Goal: Understand process/instructions

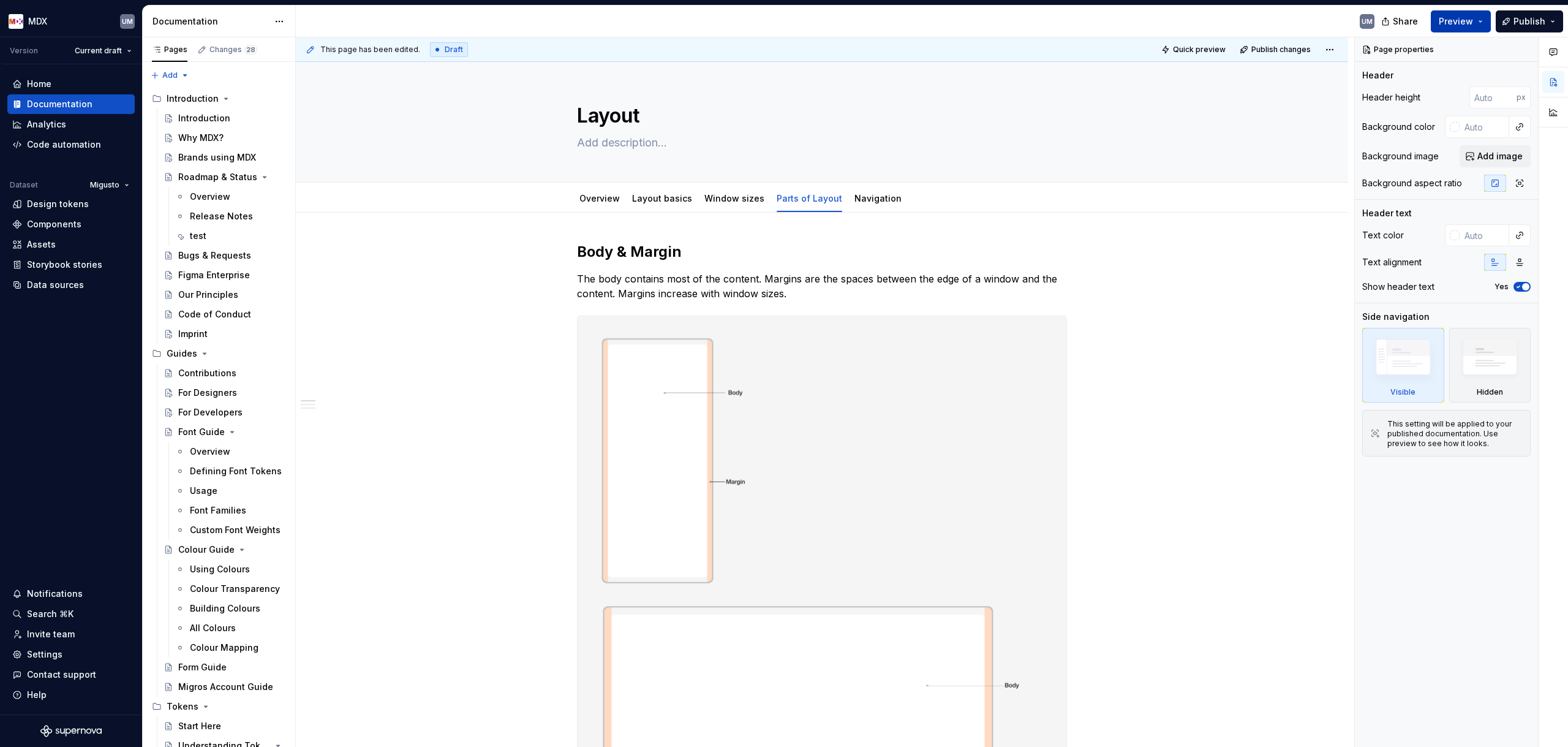
click at [1467, 18] on span "Preview" at bounding box center [1455, 21] width 34 height 12
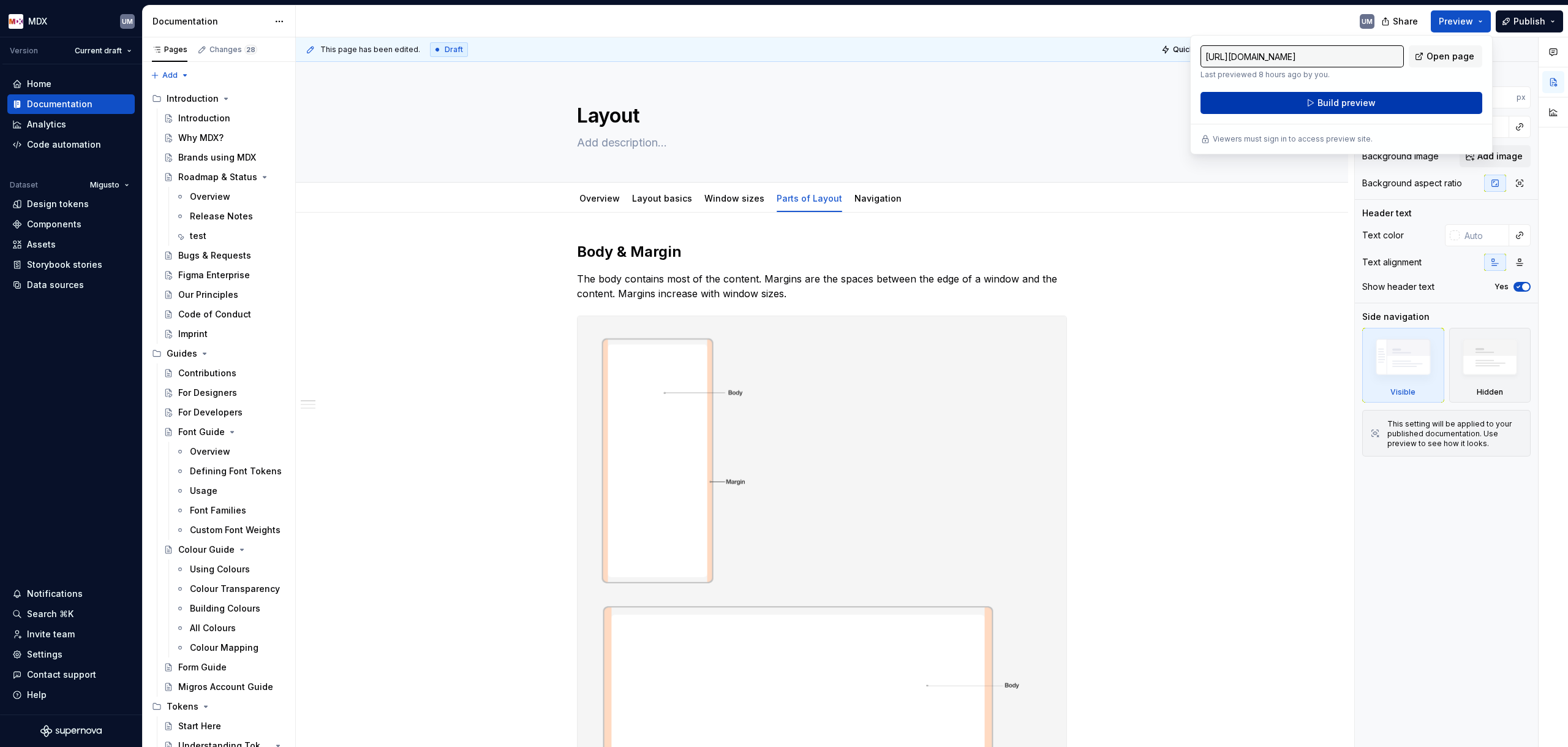
click at [1299, 104] on button "Build preview" at bounding box center [1341, 102] width 282 height 22
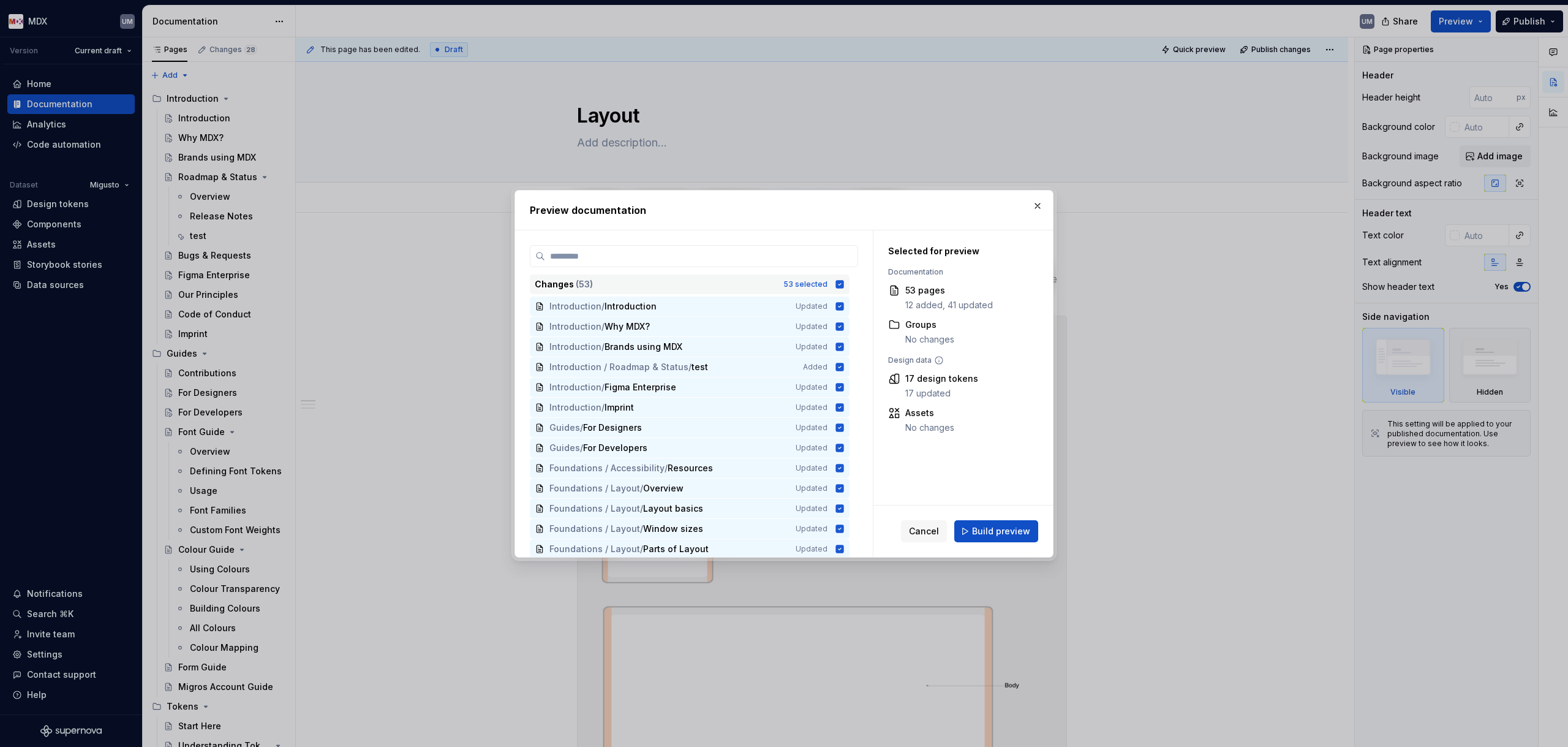
click at [841, 280] on icon at bounding box center [840, 284] width 8 height 8
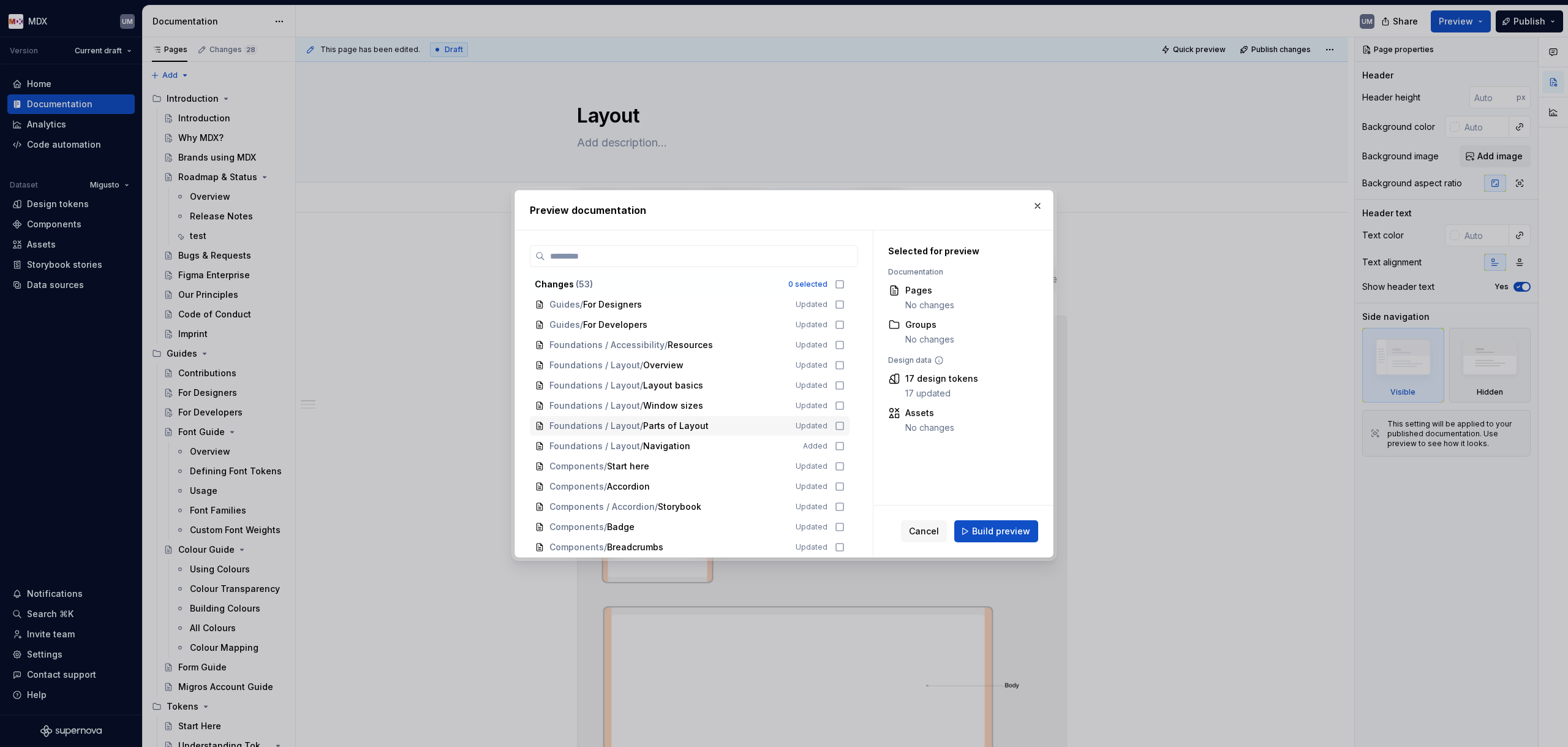
scroll to position [125, 0]
click at [840, 363] on icon at bounding box center [840, 364] width 10 height 10
drag, startPoint x: 841, startPoint y: 381, endPoint x: 841, endPoint y: 391, distance: 10.0
click at [841, 383] on icon at bounding box center [840, 384] width 10 height 10
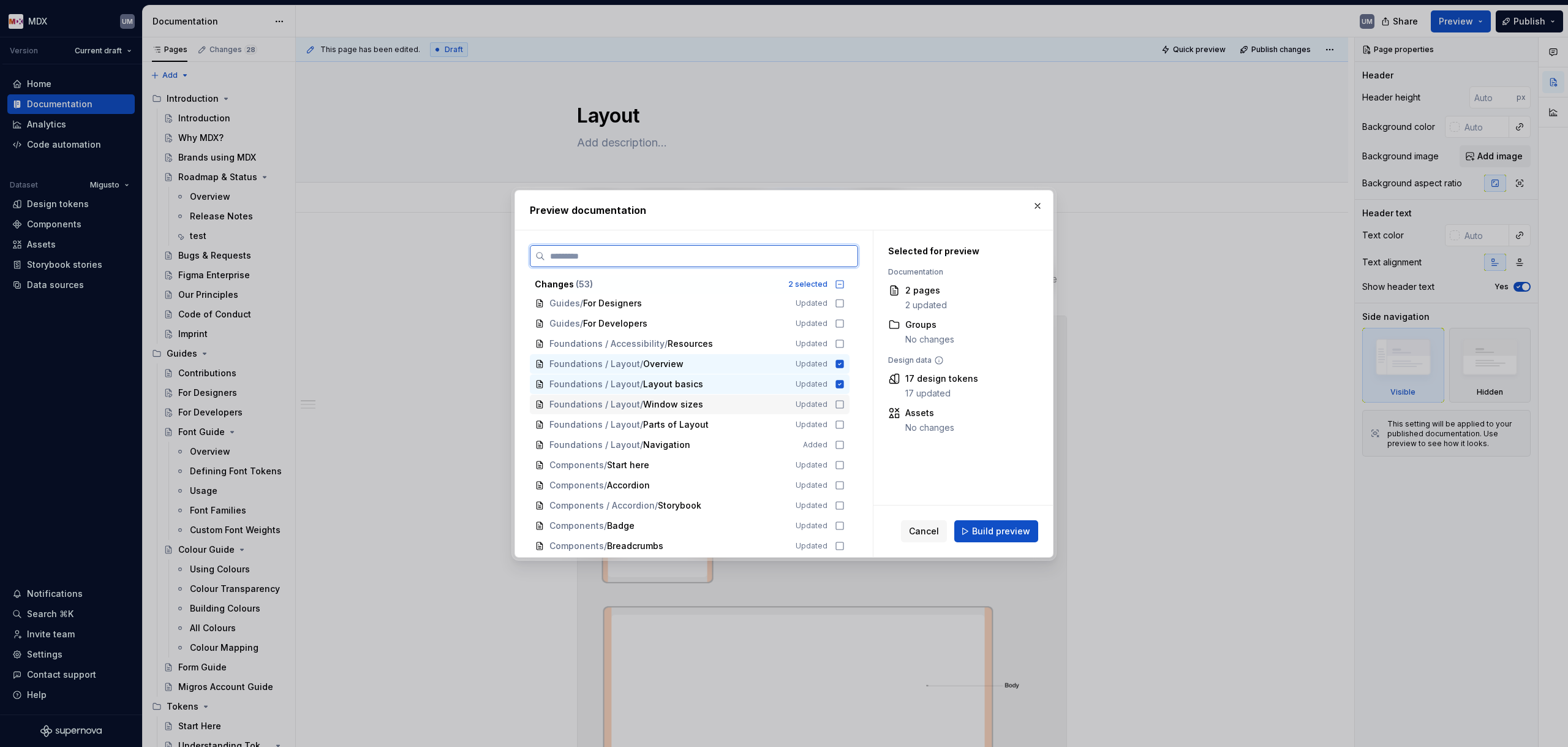
drag, startPoint x: 841, startPoint y: 400, endPoint x: 842, endPoint y: 413, distance: 13.0
click at [841, 401] on icon at bounding box center [840, 404] width 10 height 10
click at [844, 423] on div "Foundations / Layout / Parts of Layout Updated" at bounding box center [689, 425] width 319 height 20
click at [845, 440] on div "Foundations / Layout / Navigation Added" at bounding box center [689, 445] width 319 height 20
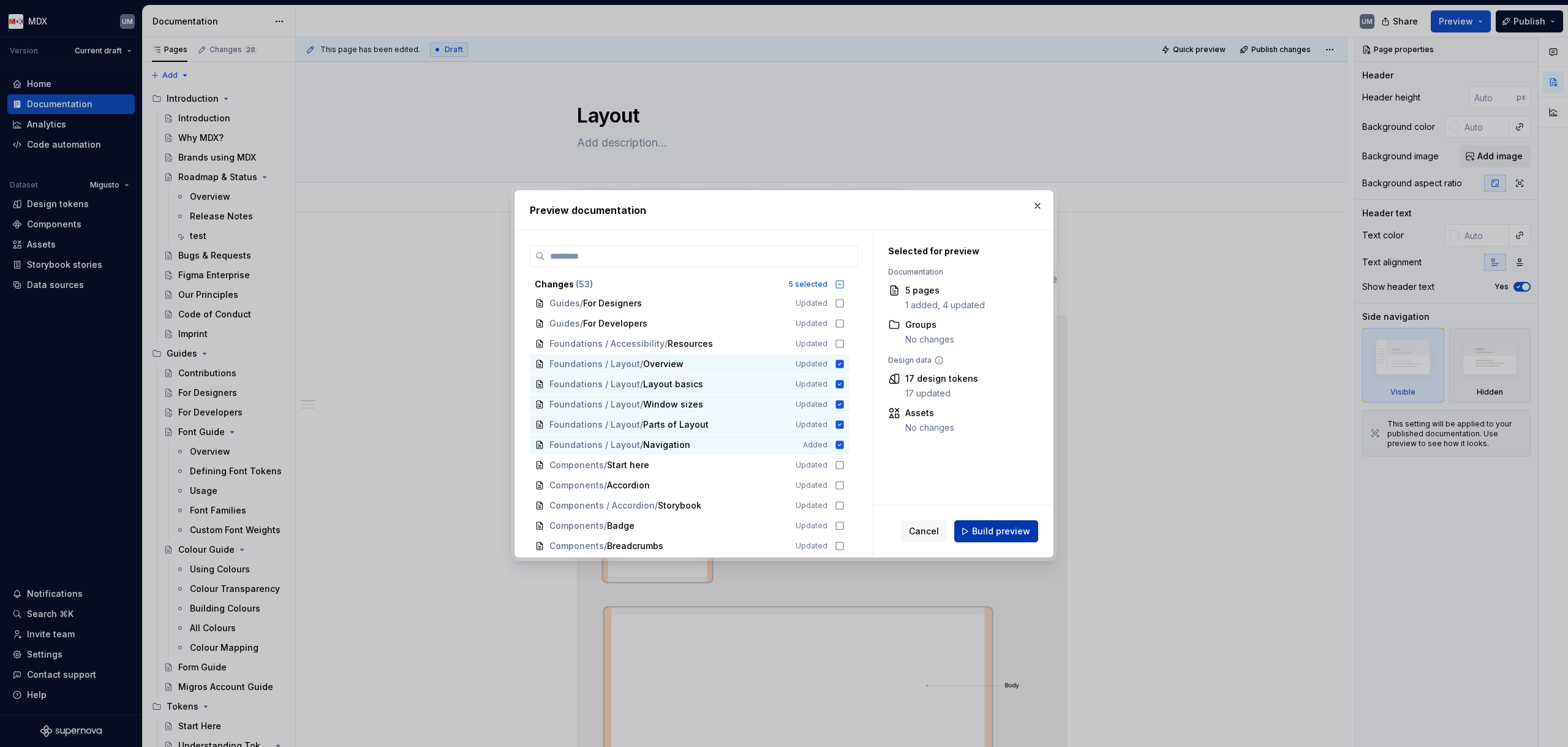
click at [987, 532] on span "Build preview" at bounding box center [1001, 531] width 58 height 12
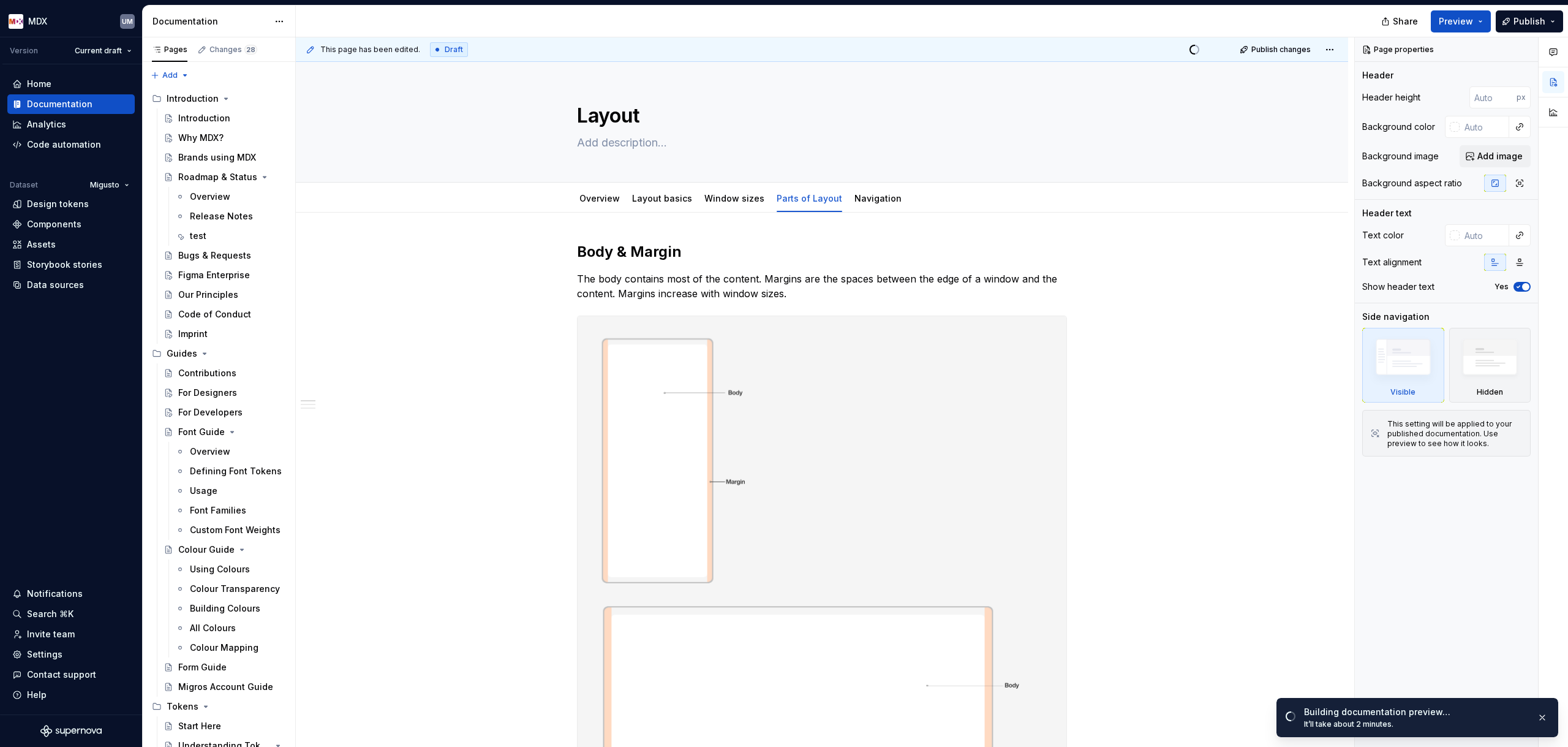
type textarea "*"
